Goal: Task Accomplishment & Management: Complete application form

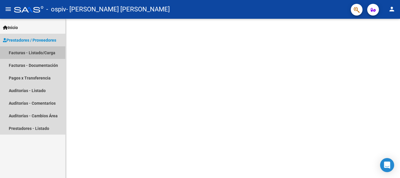
click at [40, 53] on link "Facturas - Listado/Carga" at bounding box center [32, 52] width 65 height 13
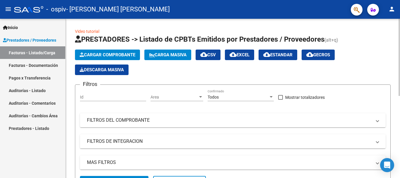
click at [120, 56] on span "Cargar Comprobante" at bounding box center [108, 54] width 56 height 5
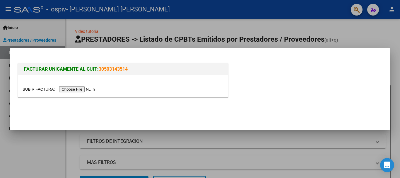
click at [91, 91] on input "file" at bounding box center [60, 89] width 74 height 6
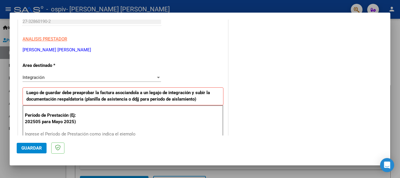
scroll to position [117, 0]
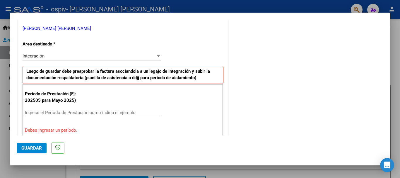
click at [69, 56] on div "Integración" at bounding box center [89, 55] width 133 height 5
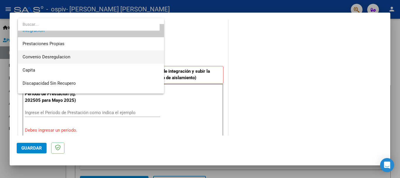
scroll to position [57, 0]
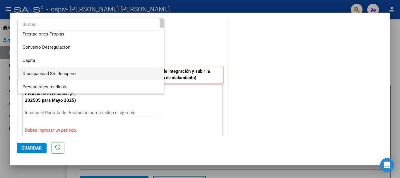
click at [84, 75] on span "Discapacidad Sin Recupero" at bounding box center [91, 73] width 137 height 13
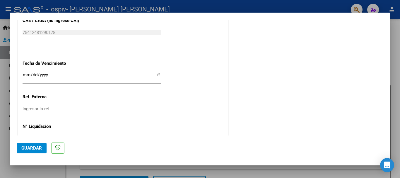
scroll to position [341, 0]
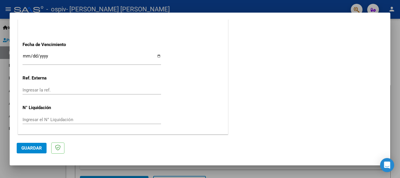
click at [47, 56] on input "Ingresar la fecha" at bounding box center [92, 58] width 139 height 9
click at [119, 64] on div "Ingresar la fecha" at bounding box center [92, 58] width 139 height 13
click at [34, 153] on button "Guardar" at bounding box center [32, 148] width 30 height 11
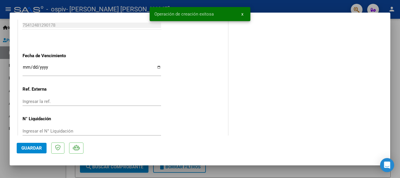
scroll to position [0, 0]
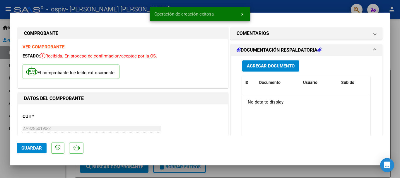
click at [271, 67] on span "Agregar Documento" at bounding box center [271, 66] width 48 height 5
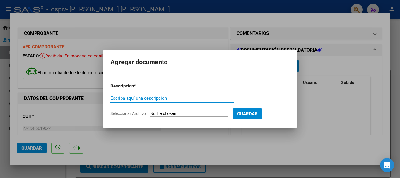
click at [190, 100] on input "Escriba aquí una descripcion" at bounding box center [172, 97] width 124 height 5
click at [134, 112] on span "Seleccionar Archivo" at bounding box center [127, 113] width 35 height 5
click at [150, 112] on input "Seleccionar Archivo" at bounding box center [189, 114] width 78 height 6
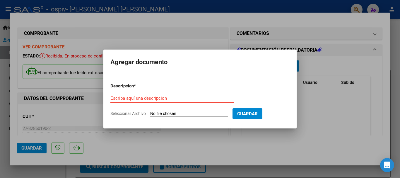
type input "C:\fakepath\FACTURA SEPTIEMBRE [PERSON_NAME].pdf"
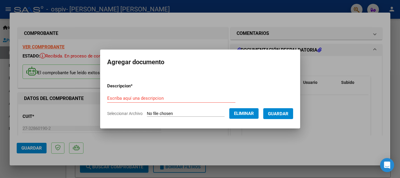
click at [138, 95] on input "Escriba aquí una descripcion" at bounding box center [171, 97] width 128 height 5
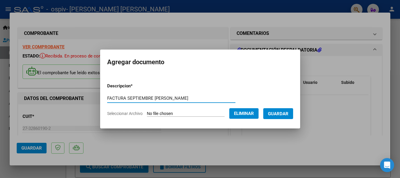
type input "FACTURA SEPTIEMBRE [PERSON_NAME]"
click at [287, 112] on span "Guardar" at bounding box center [278, 113] width 20 height 5
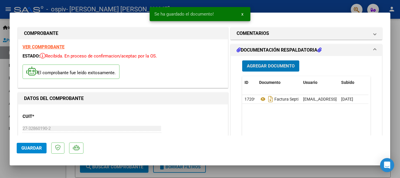
click at [280, 66] on span "Agregar Documento" at bounding box center [271, 66] width 48 height 5
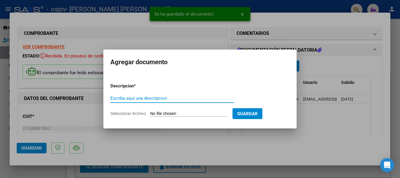
click at [126, 100] on input "Escriba aquí una descripcion" at bounding box center [172, 97] width 124 height 5
click at [128, 111] on span "Seleccionar Archivo" at bounding box center [127, 113] width 35 height 5
click at [150, 111] on input "Seleccionar Archivo" at bounding box center [189, 114] width 78 height 6
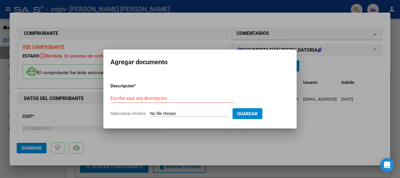
type input "C:\fakepath\ASISTENCIA SEPTIEMBRE [PERSON_NAME].pdf"
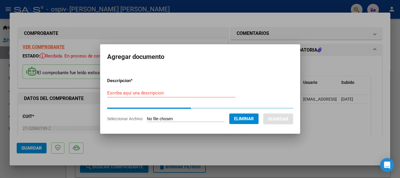
click at [152, 93] on form "Descripcion * Escriba aquí una descripcion Seleccionar Archivo Eliminar Guardar" at bounding box center [200, 99] width 186 height 53
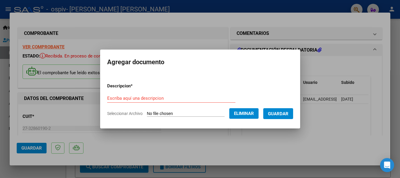
click at [147, 96] on input "Escriba aquí una descripcion" at bounding box center [171, 97] width 128 height 5
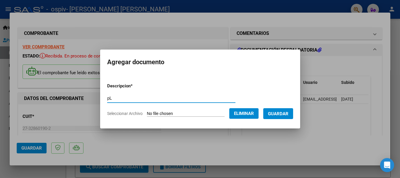
type input "p"
type input "PLANILLA DE ASISTENCIA"
click at [288, 114] on span "Guardar" at bounding box center [278, 113] width 20 height 5
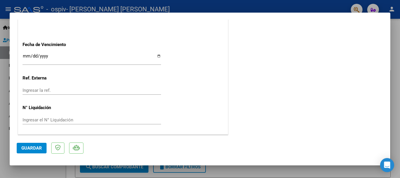
scroll to position [352, 0]
click at [33, 152] on button "Guardar" at bounding box center [32, 148] width 30 height 11
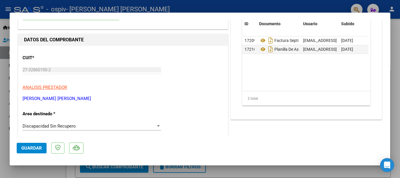
scroll to position [0, 0]
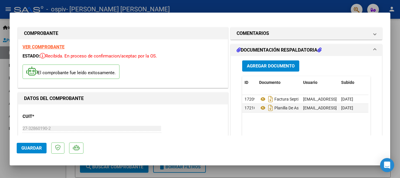
click at [59, 47] on strong "VER COMPROBANTE" at bounding box center [44, 46] width 42 height 5
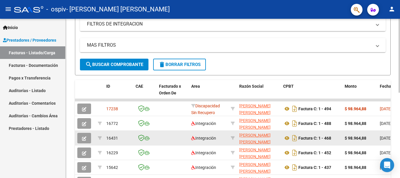
scroll to position [146, 0]
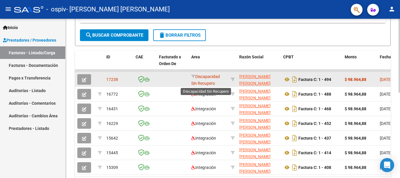
click at [209, 81] on span "Discapacidad Sin Recupero" at bounding box center [205, 79] width 29 height 11
click at [206, 84] on span "Discapacidad Sin Recupero" at bounding box center [205, 79] width 29 height 11
click at [83, 78] on icon "button" at bounding box center [84, 80] width 4 height 4
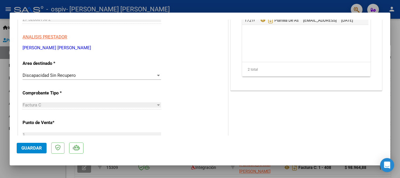
scroll to position [88, 0]
click at [57, 75] on span "Discapacidad Sin Recupero" at bounding box center [49, 74] width 53 height 5
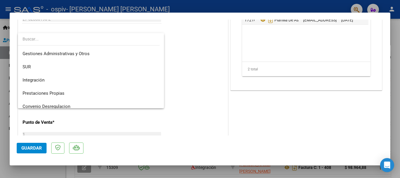
scroll to position [11, 0]
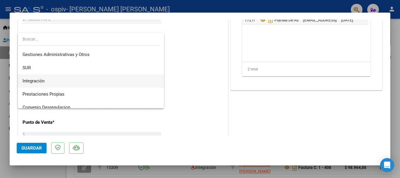
click at [38, 82] on span "Integración" at bounding box center [34, 80] width 22 height 5
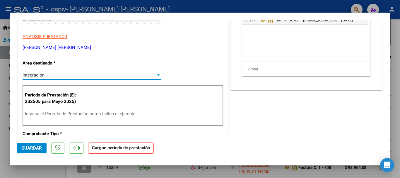
click at [83, 95] on div "Período de Prestación (Ej: 202505 para [DATE]) Ingrese el Período de Prestación…" at bounding box center [123, 105] width 201 height 41
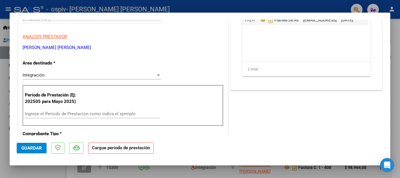
click at [78, 97] on p "Período de Prestación (Ej: 202505 para Mayo 2025)" at bounding box center [54, 98] width 59 height 13
click at [80, 100] on p "Período de Prestación (Ej: 202505 para Mayo 2025)" at bounding box center [54, 98] width 59 height 13
click at [67, 116] on input "Ingrese el Período de Prestación como indica el ejemplo" at bounding box center [92, 113] width 135 height 5
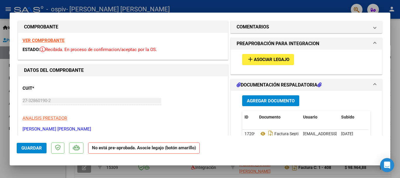
scroll to position [0, 0]
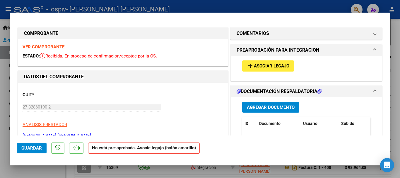
type input "202509"
click at [280, 66] on span "Asociar Legajo" at bounding box center [271, 66] width 35 height 5
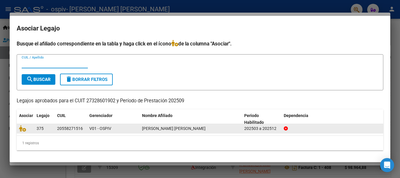
click at [33, 131] on datatable-body-cell at bounding box center [26, 128] width 18 height 9
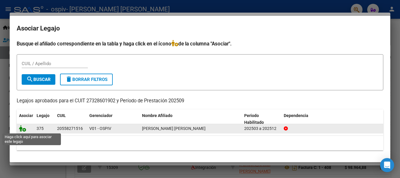
click at [26, 128] on icon at bounding box center [22, 128] width 7 height 6
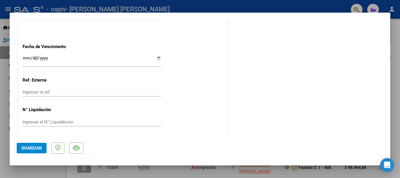
scroll to position [387, 0]
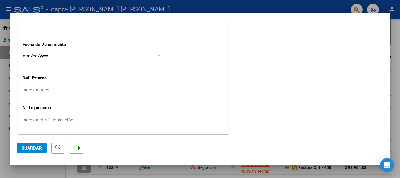
click at [29, 149] on span "Guardar" at bounding box center [31, 147] width 20 height 5
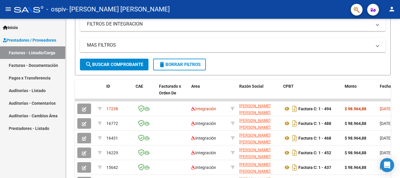
scroll to position [146, 0]
